Goal: Task Accomplishment & Management: Manage account settings

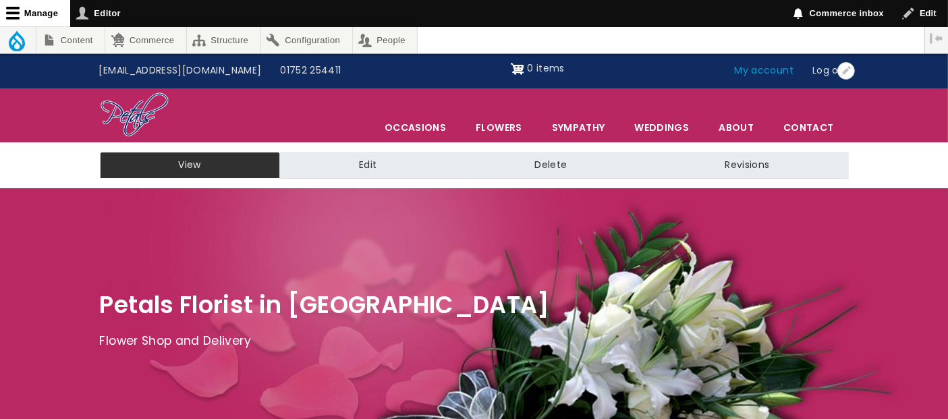
click at [781, 70] on link "My account" at bounding box center [764, 71] width 78 height 26
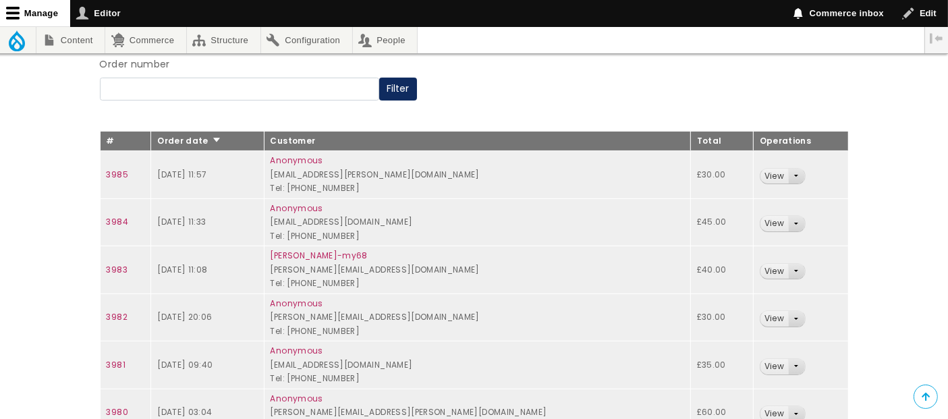
scroll to position [300, 0]
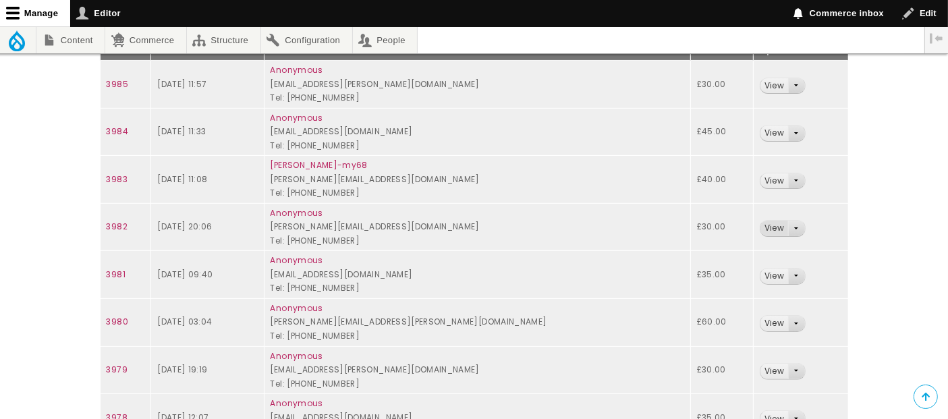
click at [760, 224] on link "View" at bounding box center [774, 229] width 28 height 16
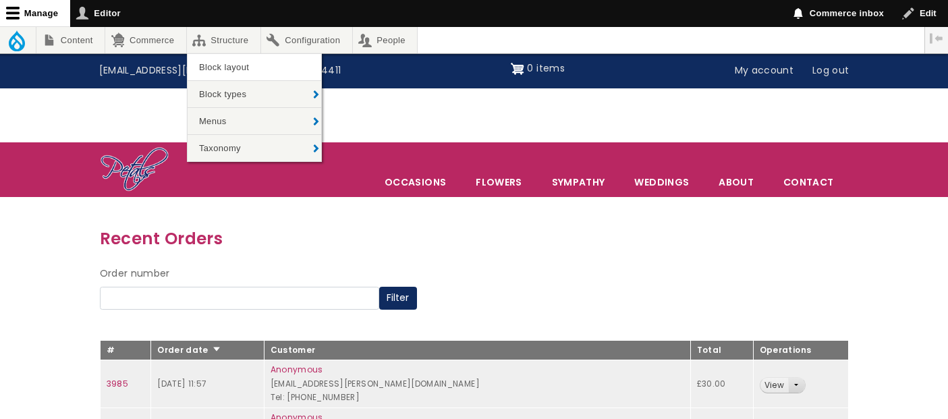
scroll to position [300, 0]
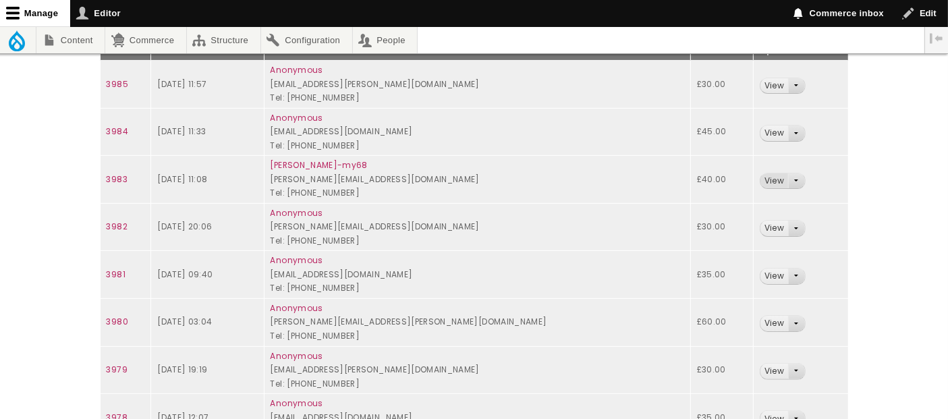
click at [760, 177] on link "View" at bounding box center [774, 181] width 28 height 16
click at [760, 130] on link "View" at bounding box center [774, 133] width 28 height 16
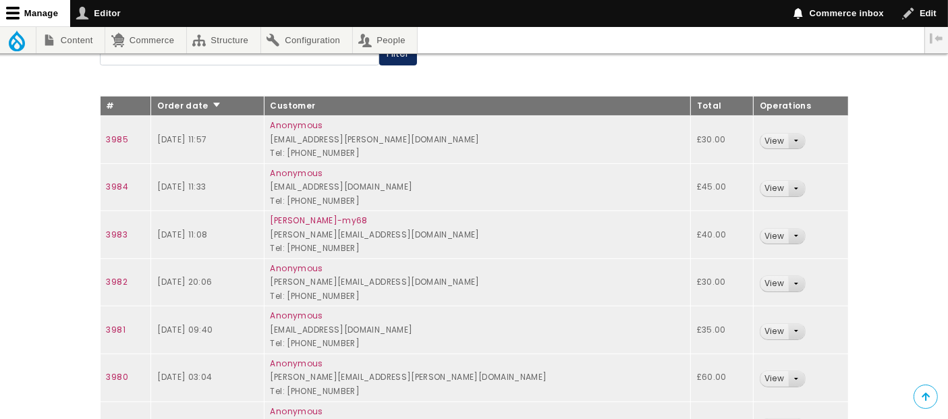
scroll to position [225, 0]
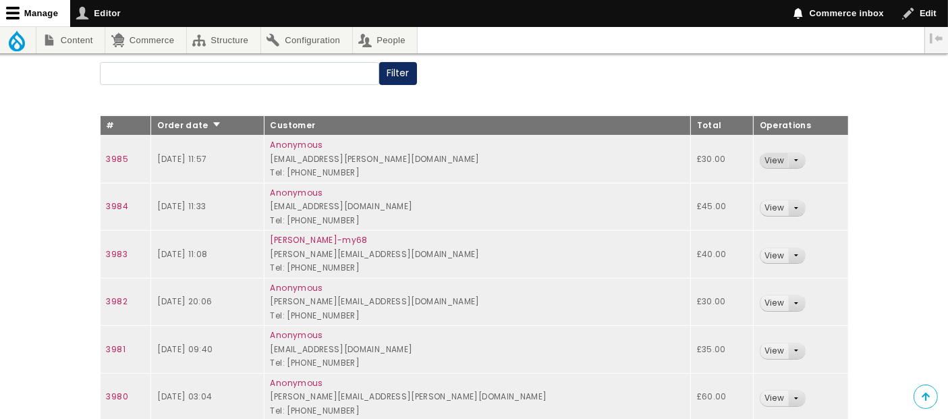
click at [760, 159] on link "View" at bounding box center [774, 161] width 28 height 16
click at [760, 255] on link "View" at bounding box center [774, 256] width 28 height 16
click at [760, 163] on link "View" at bounding box center [774, 161] width 28 height 16
